Goal: Navigation & Orientation: Go to known website

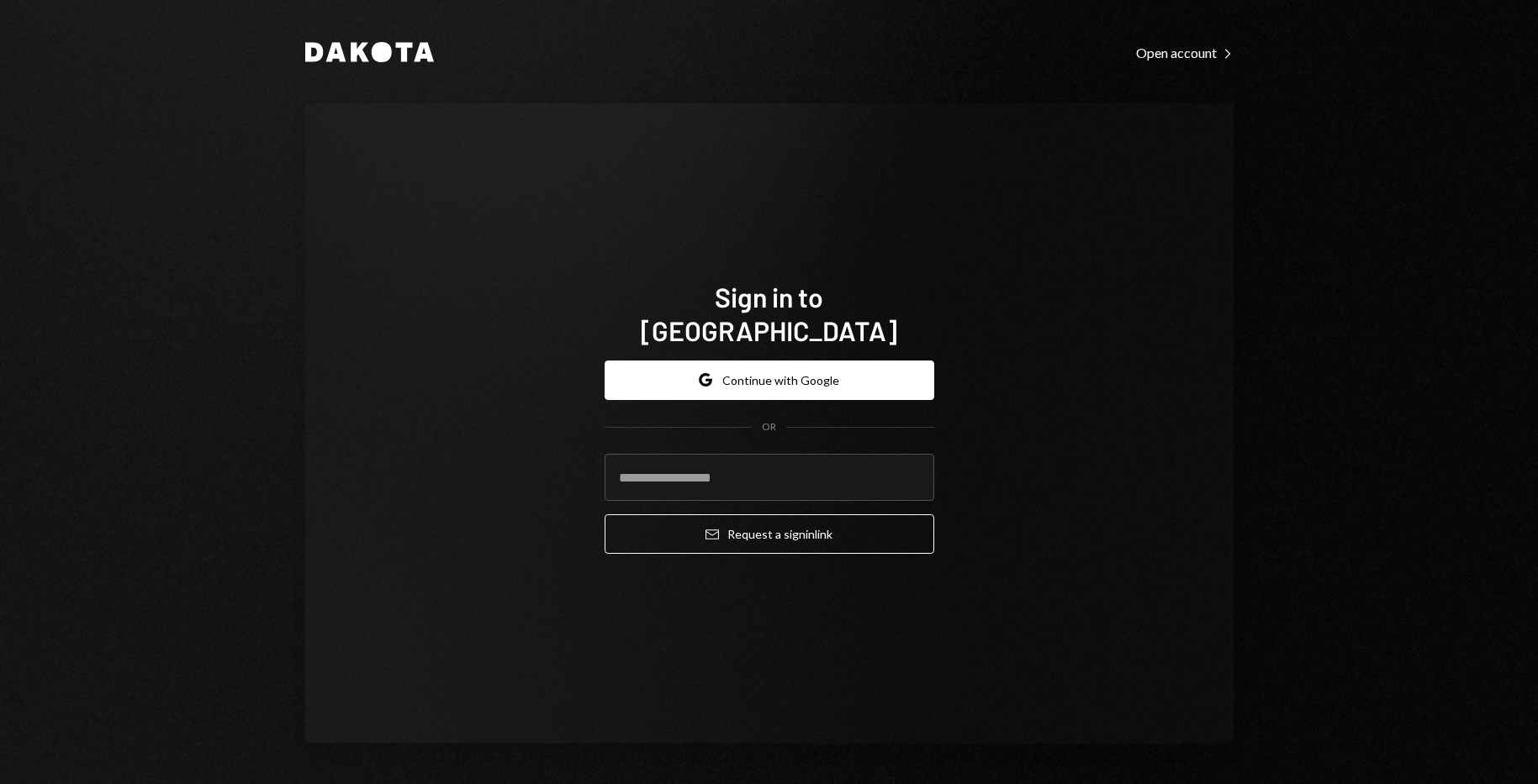
click at [605, 501] on div at bounding box center [605, 501] width 0 height 0
click at [887, 223] on div "Sign in to Dakota Google Continue with Google OR Email Request a sign in link" at bounding box center [769, 423] width 928 height 640
click at [800, 360] on button "Google Continue with Google" at bounding box center [769, 380] width 330 height 40
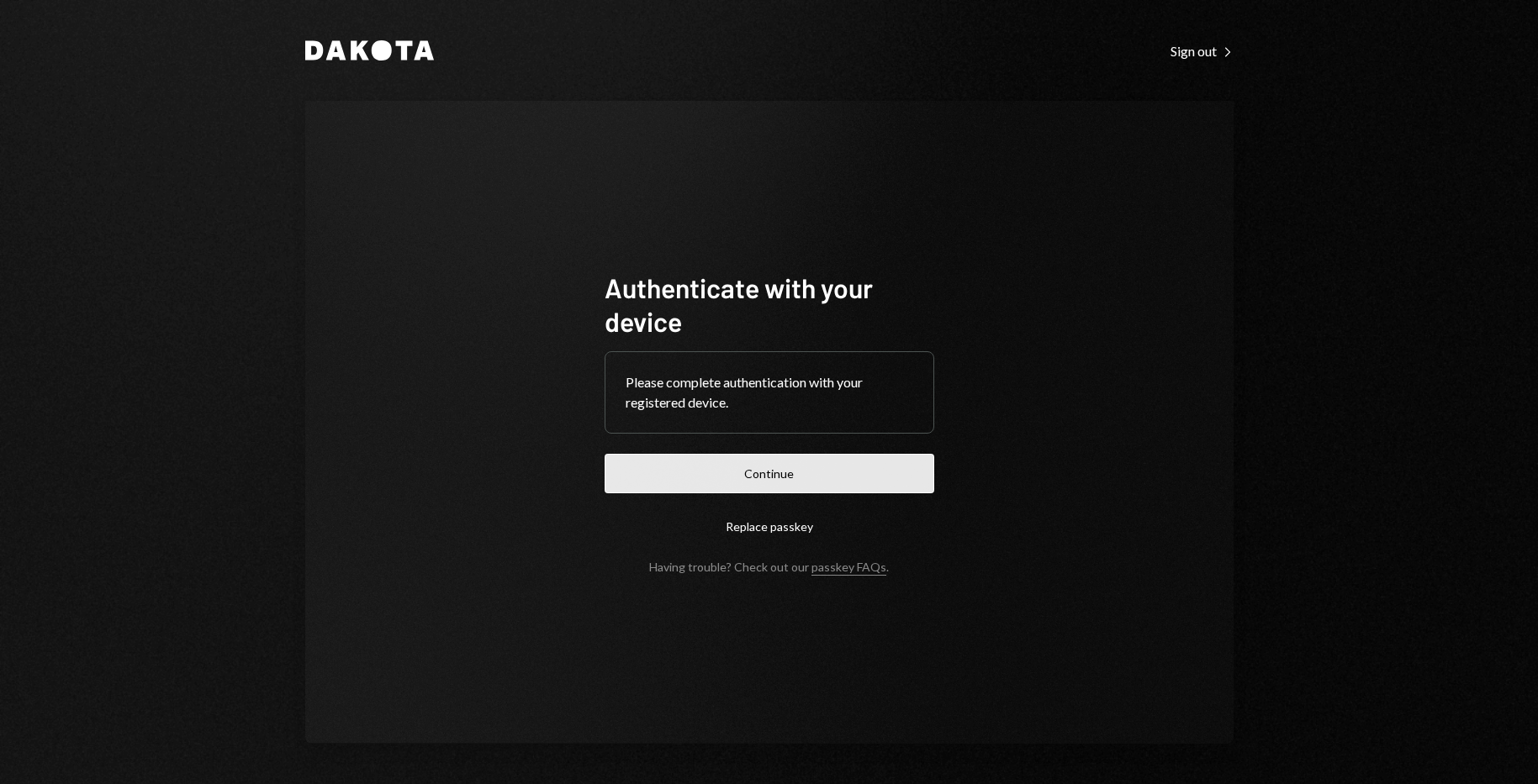
click at [795, 468] on button "Continue" at bounding box center [769, 473] width 330 height 40
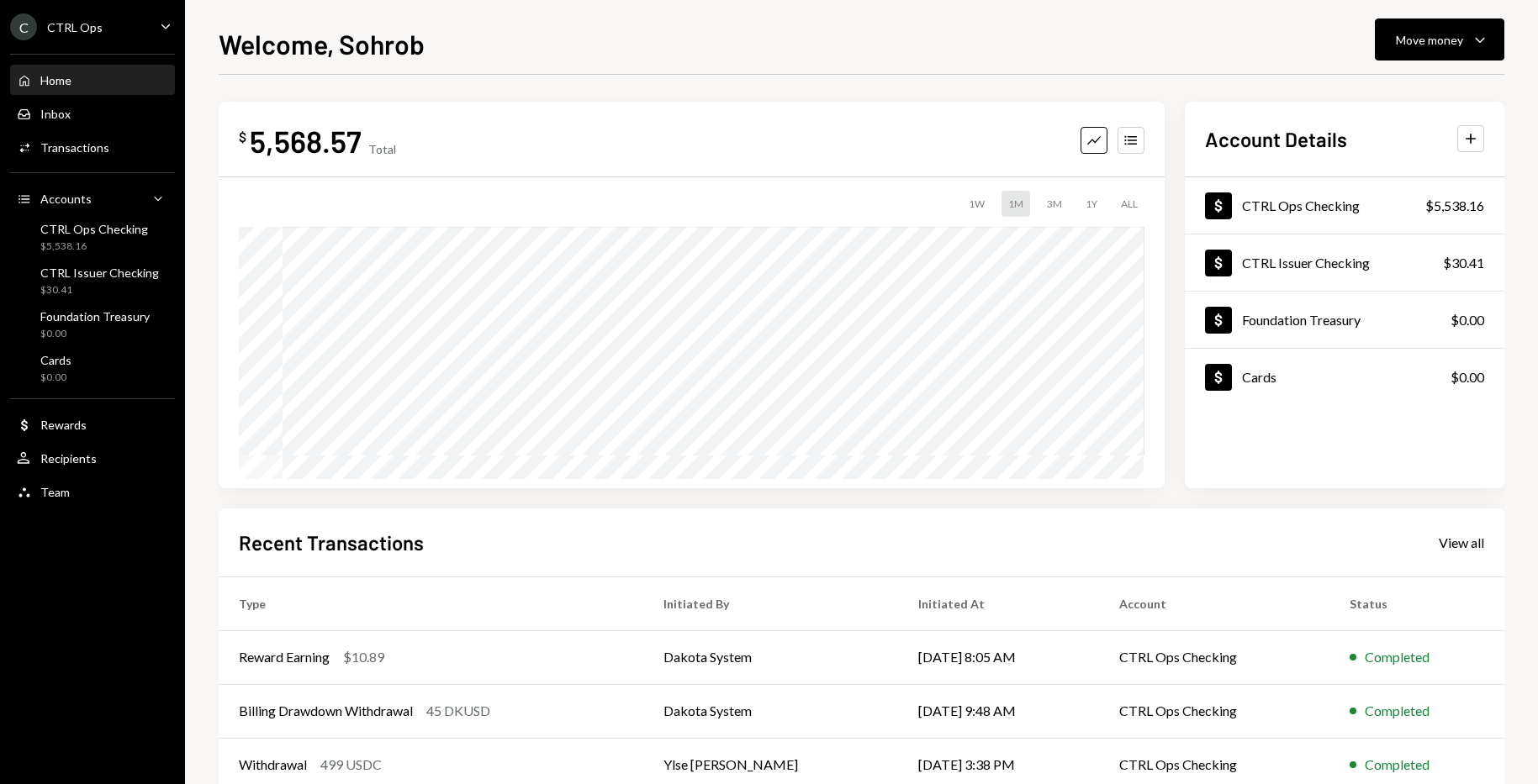
click at [900, 27] on div "Welcome, Sohrob Move money Caret Down" at bounding box center [861, 42] width 1286 height 37
